Goal: Information Seeking & Learning: Learn about a topic

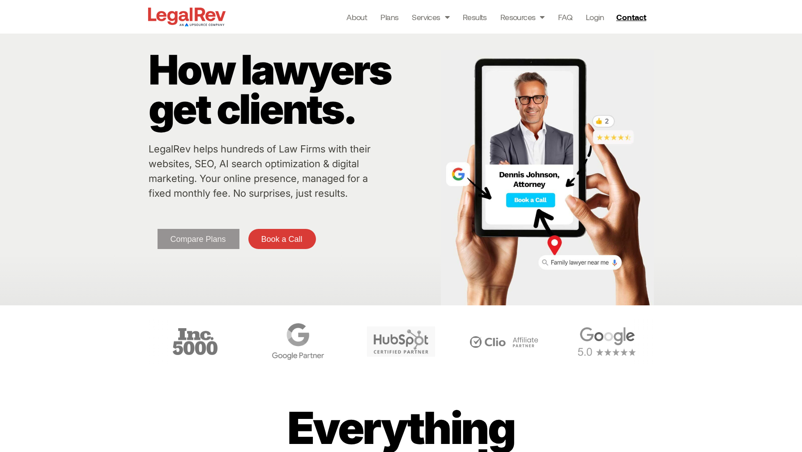
click at [216, 242] on span "Compare Plans" at bounding box center [197, 239] width 55 height 8
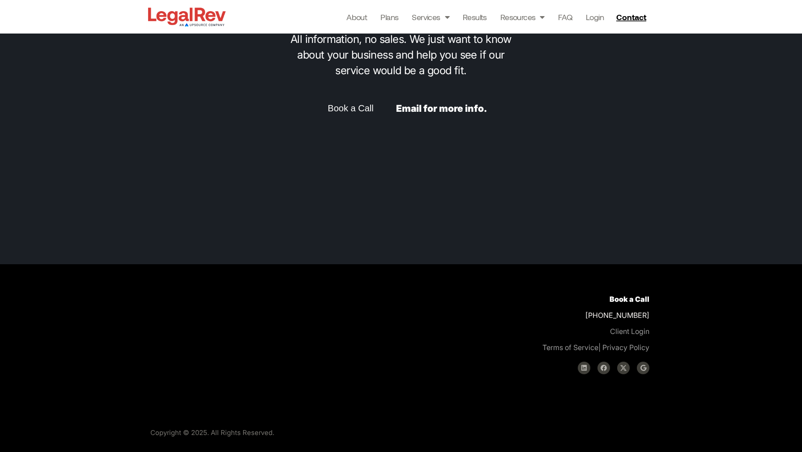
scroll to position [2378, 0]
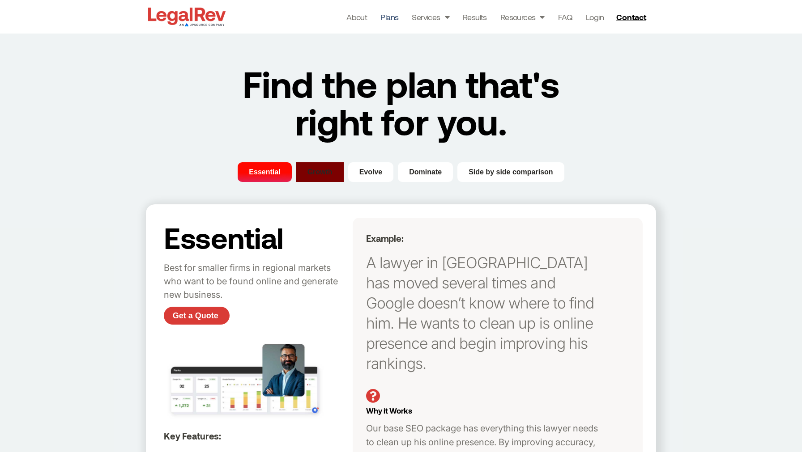
click at [316, 175] on span "Growth" at bounding box center [319, 172] width 25 height 11
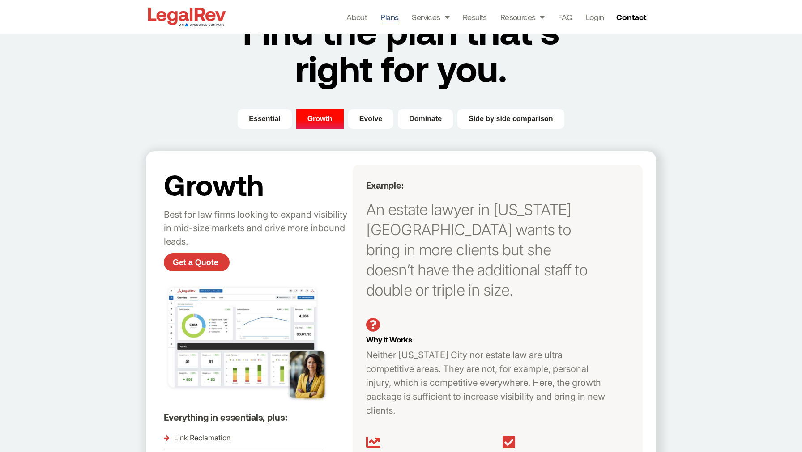
scroll to position [21, 0]
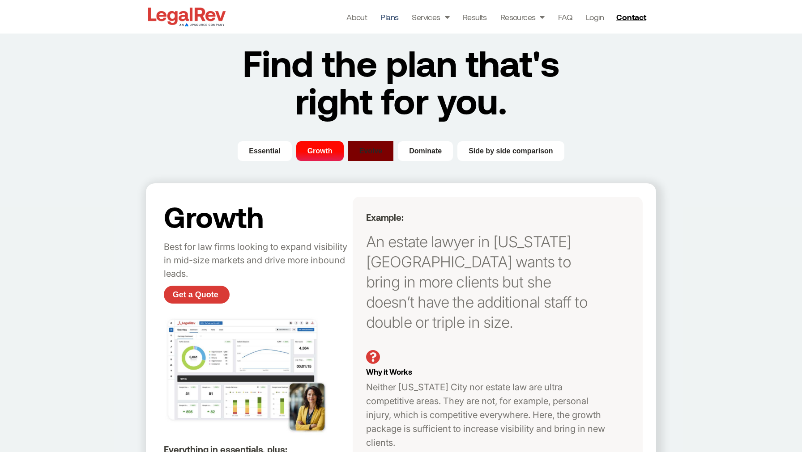
click at [376, 151] on span "Evolve" at bounding box center [370, 151] width 23 height 11
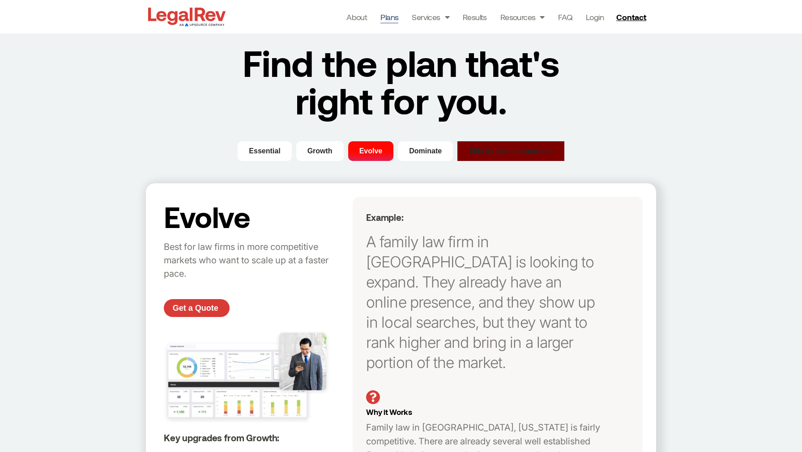
click at [486, 159] on button "Side by side comparison" at bounding box center [510, 151] width 107 height 20
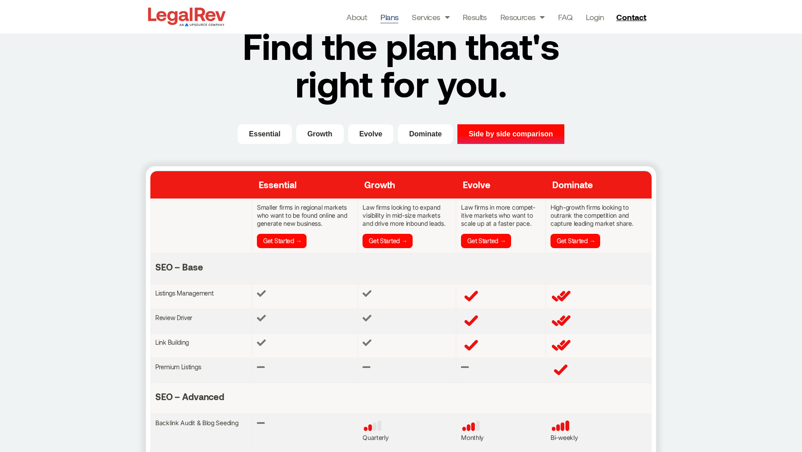
scroll to position [0, 0]
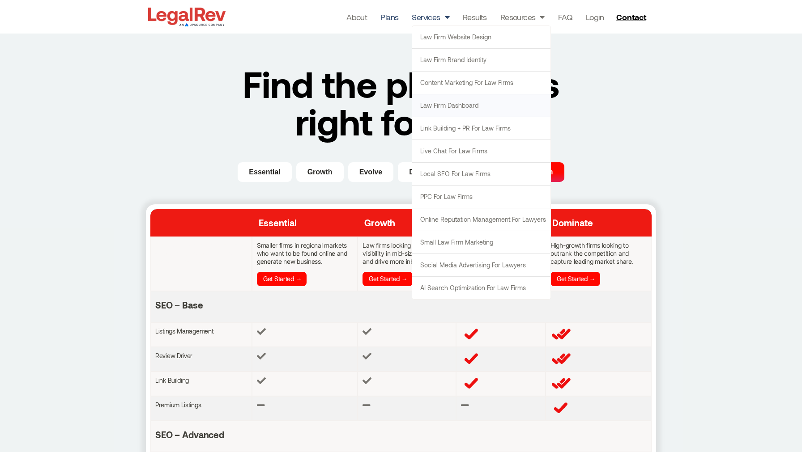
click at [450, 105] on link "Law Firm Dashboard" at bounding box center [481, 105] width 138 height 22
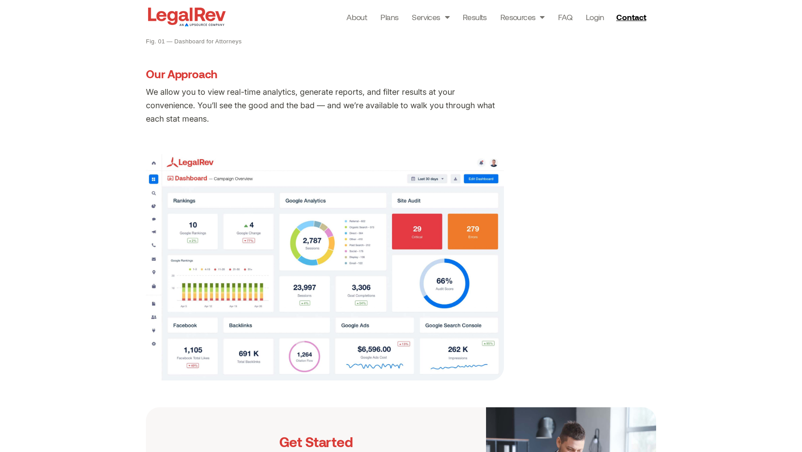
scroll to position [478, 0]
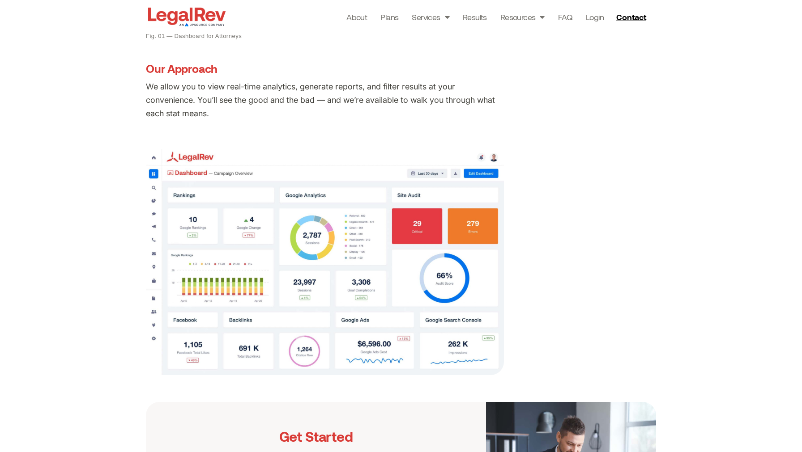
click at [457, 220] on img at bounding box center [325, 262] width 358 height 226
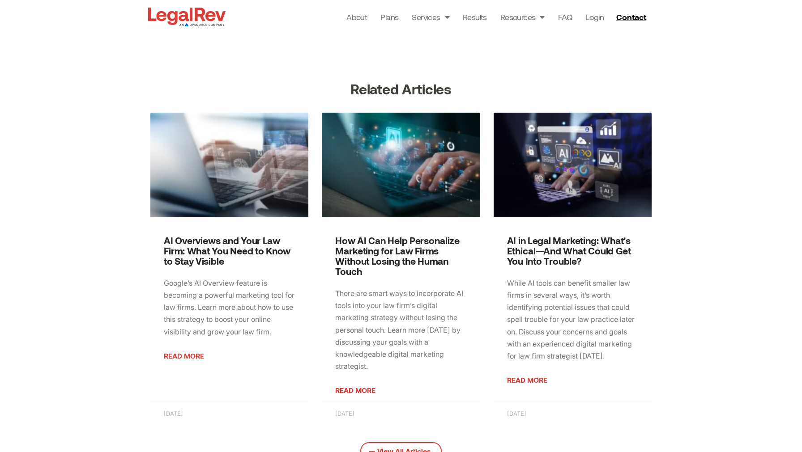
scroll to position [1020, 0]
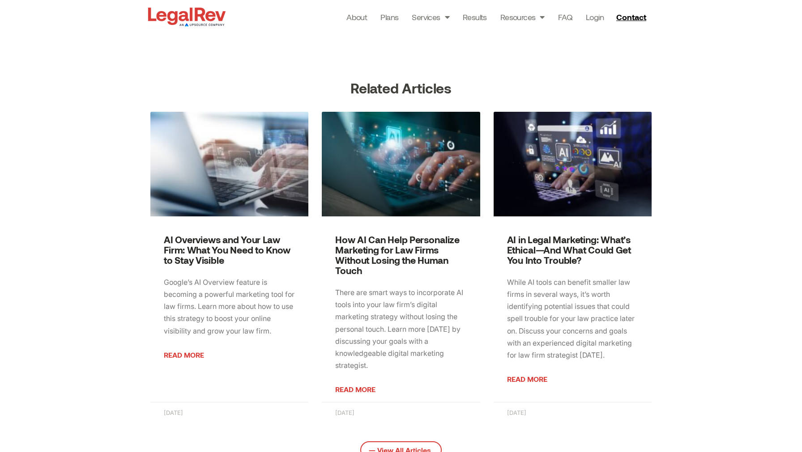
click at [196, 356] on link "Read More" at bounding box center [184, 355] width 40 height 7
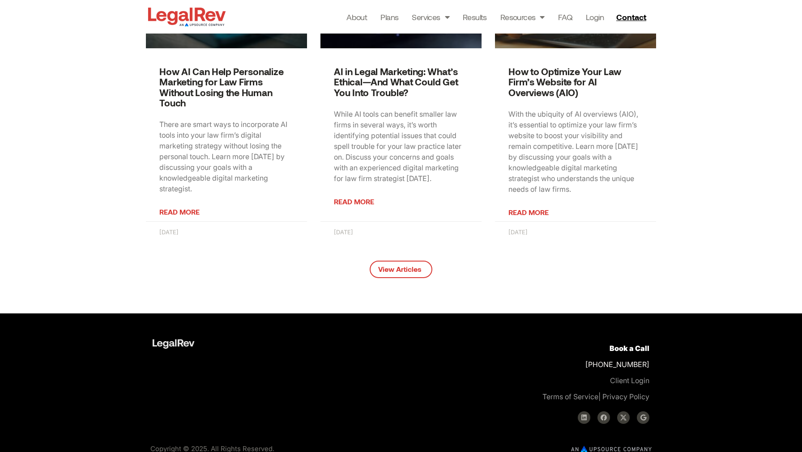
scroll to position [2219, 0]
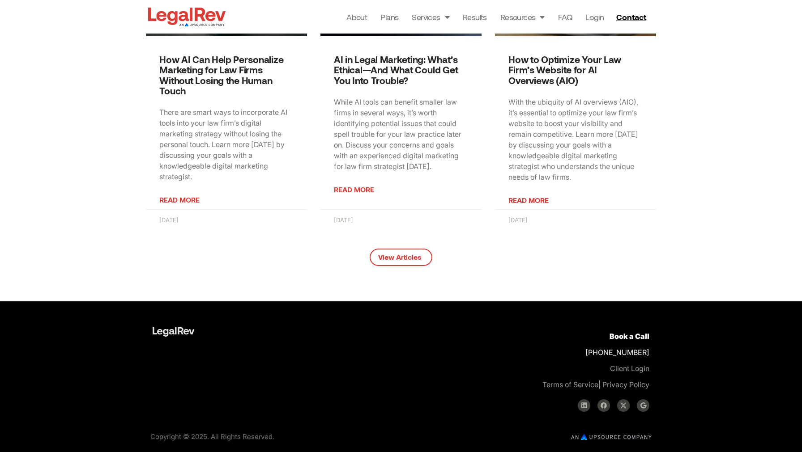
click at [597, 436] on img at bounding box center [611, 437] width 81 height 6
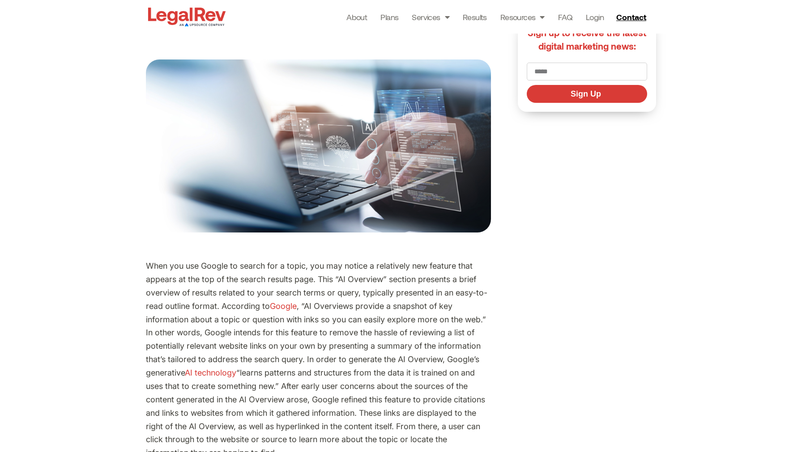
scroll to position [0, 0]
